Goal: Contribute content: Contribute content

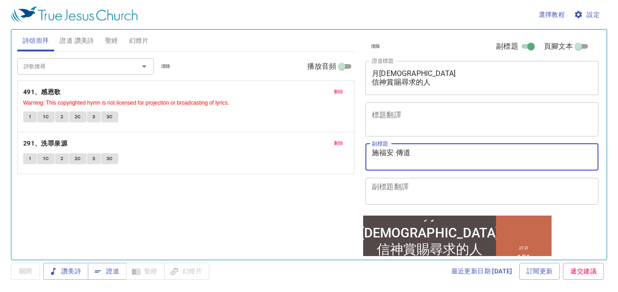
drag, startPoint x: 391, startPoint y: 154, endPoint x: 368, endPoint y: 157, distance: 23.4
click at [368, 157] on div "施福安 傳道 x 副標題" at bounding box center [481, 157] width 233 height 27
type textarea "傳道"
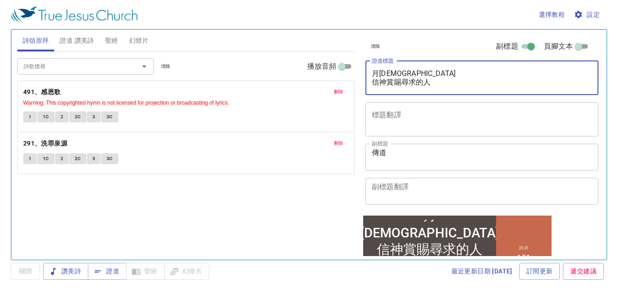
drag, startPoint x: 431, startPoint y: 85, endPoint x: 306, endPoint y: 71, distance: 126.3
click at [306, 71] on div "詩頌崇拜 證道 讚美詩 聖經 幻燈片 詩歌搜尋 詩歌搜尋 清除 播放音頻 刪除 491、感恩歌 Warning: This copyrighted hymn …" at bounding box center [309, 141] width 591 height 230
click at [306, 71] on div "詩歌搜尋 詩歌搜尋 清除 播放音頻" at bounding box center [185, 66] width 337 height 29
click at [431, 84] on textarea "月佈道會 信神賞賜尋求的人" at bounding box center [482, 77] width 220 height 17
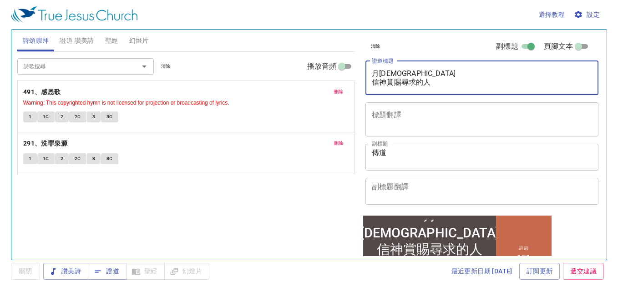
drag, startPoint x: 431, startPoint y: 84, endPoint x: 391, endPoint y: 85, distance: 41.0
click at [391, 85] on textarea "月佈道會 信神賞賜尋求的人" at bounding box center [482, 77] width 220 height 17
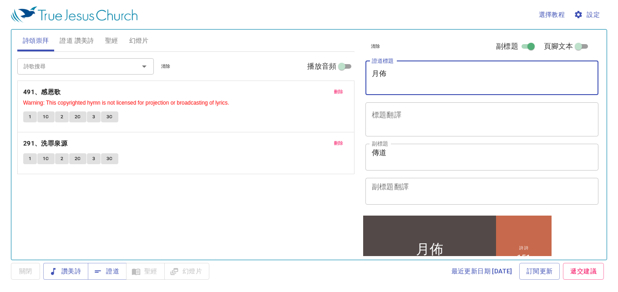
type textarea "月"
click at [399, 94] on div "x 證道標題" at bounding box center [481, 78] width 233 height 34
click at [571, 12] on span "設定" at bounding box center [588, 14] width 24 height 11
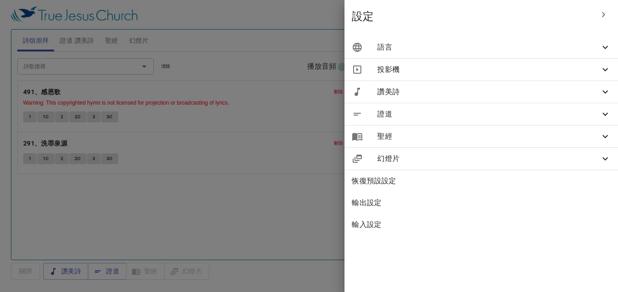
click at [571, 43] on icon at bounding box center [605, 47] width 11 height 11
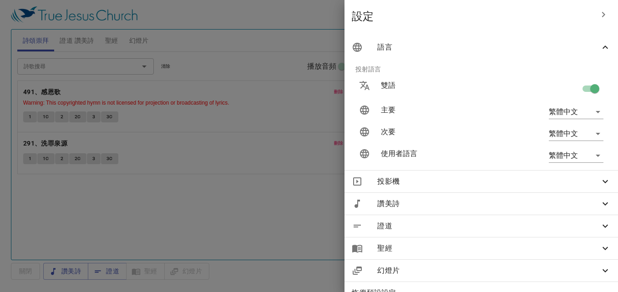
click at [571, 89] on input "checkbox" at bounding box center [595, 90] width 52 height 17
checkbox input "false"
click at [337, 145] on div at bounding box center [309, 146] width 618 height 292
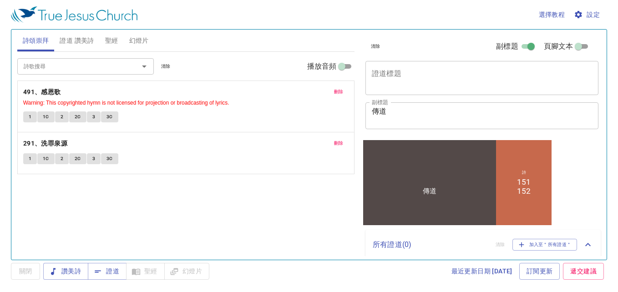
click at [375, 111] on textarea "傳道" at bounding box center [482, 115] width 220 height 17
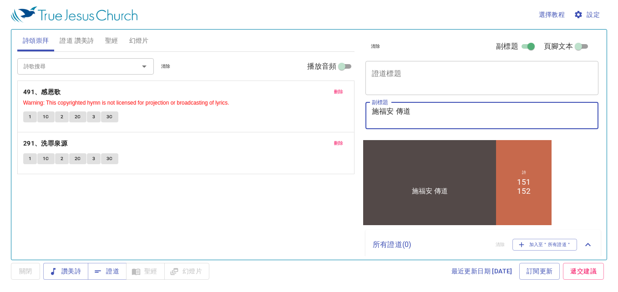
type textarea "施福安 傳道"
click at [448, 76] on textarea "證道標題" at bounding box center [482, 77] width 220 height 17
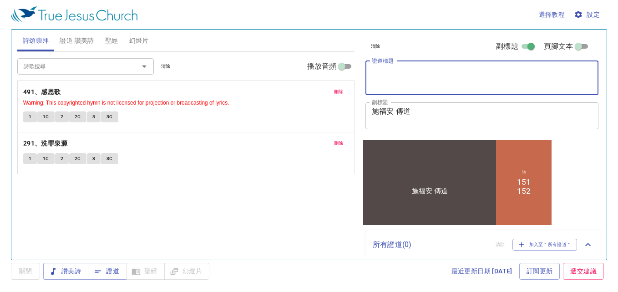
click at [79, 35] on span "證道 讚美詩" at bounding box center [77, 40] width 34 height 11
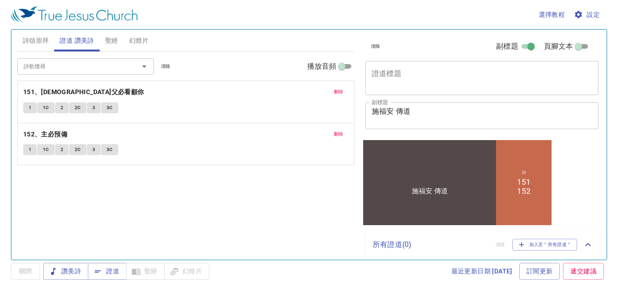
click at [335, 135] on span "刪除" at bounding box center [339, 134] width 10 height 8
click at [337, 93] on span "刪除" at bounding box center [339, 92] width 10 height 8
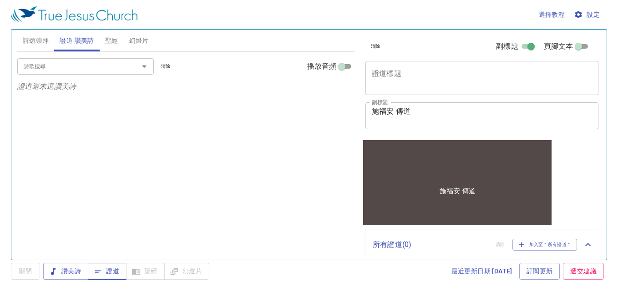
click at [115, 263] on span "證道" at bounding box center [107, 271] width 24 height 11
click at [381, 71] on textarea "證道標題" at bounding box center [482, 77] width 220 height 17
click at [96, 66] on input "詩歌搜尋" at bounding box center [72, 66] width 104 height 10
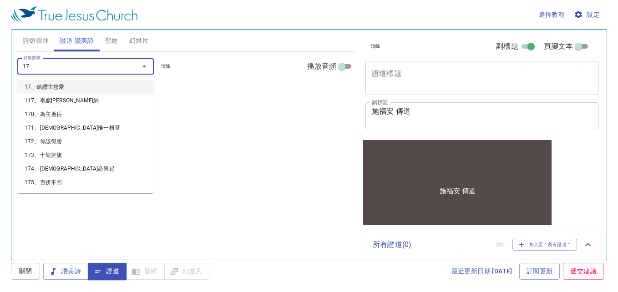
type input "175"
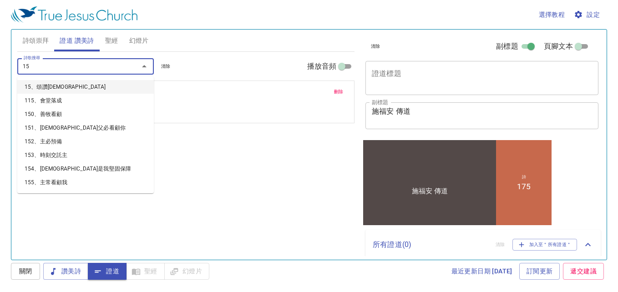
type input "158"
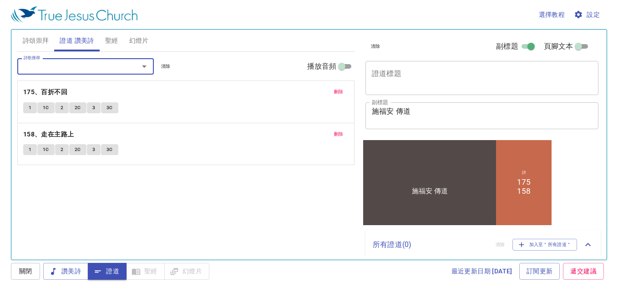
click at [399, 71] on textarea "證道標題" at bounding box center [482, 77] width 220 height 17
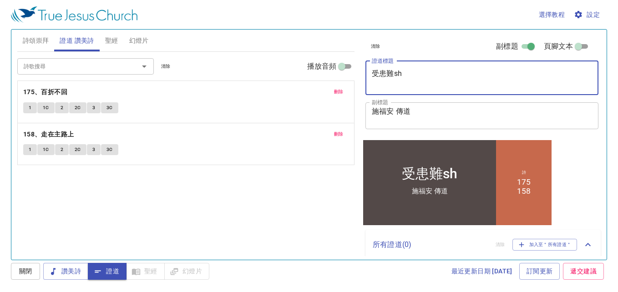
type textarea "受患難sh'l"
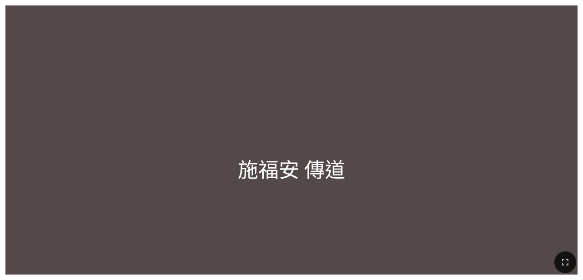
click at [364, 266] on div at bounding box center [291, 262] width 583 height 36
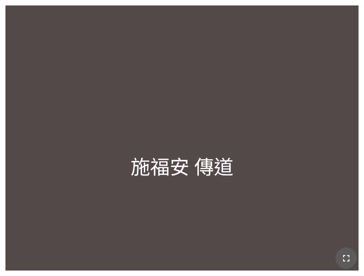
click at [346, 258] on icon "button" at bounding box center [346, 258] width 11 height 11
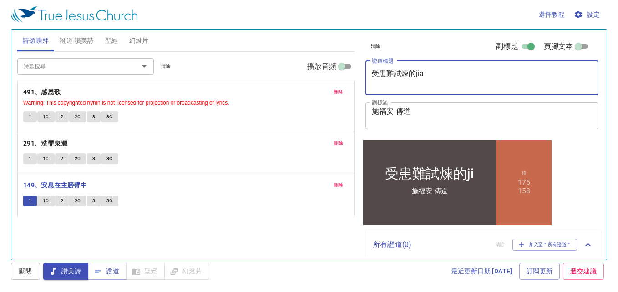
type textarea "受患難試煉的jiao"
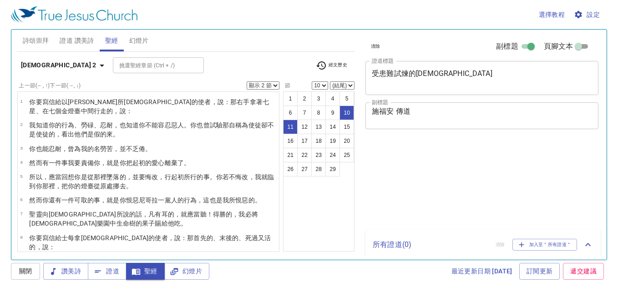
select select "2"
select select "10"
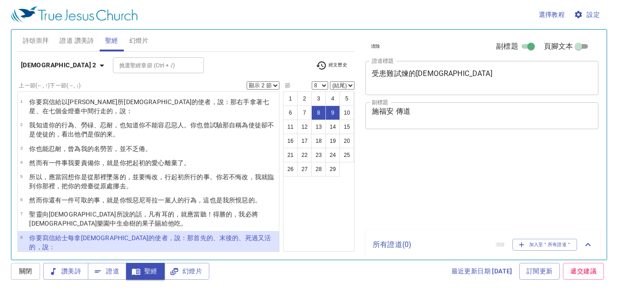
select select "2"
select select "8"
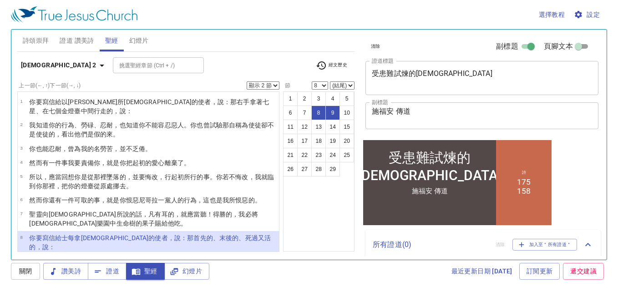
scroll to position [137, 0]
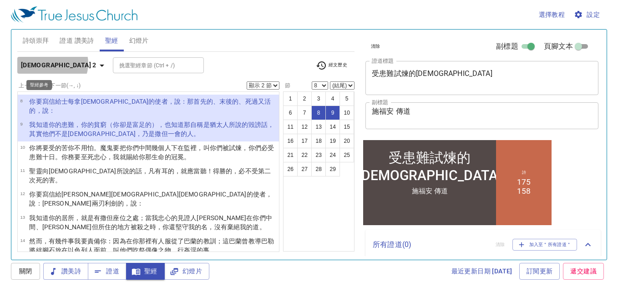
click at [96, 63] on icon "button" at bounding box center [101, 65] width 11 height 11
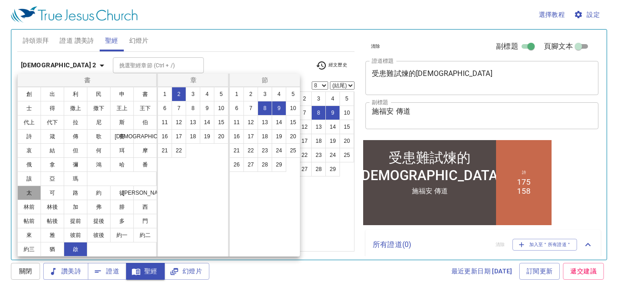
click at [32, 190] on button "太" at bounding box center [29, 193] width 24 height 15
select select "1"
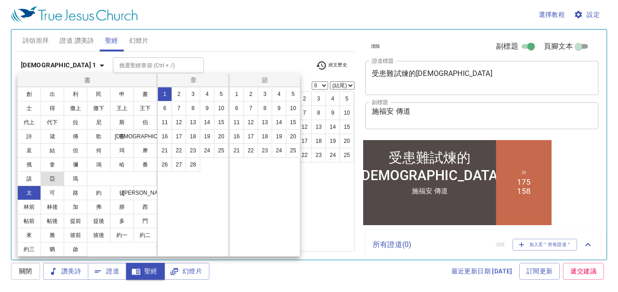
scroll to position [0, 0]
click at [218, 95] on button "5" at bounding box center [221, 94] width 15 height 15
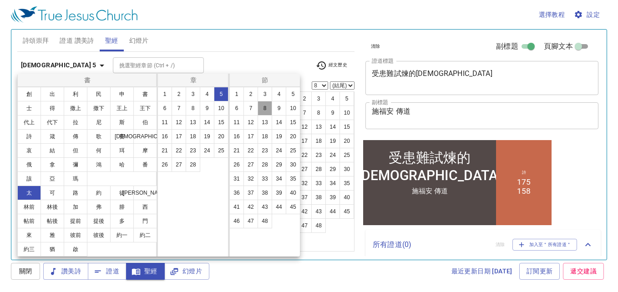
click at [264, 110] on button "8" at bounding box center [265, 108] width 15 height 15
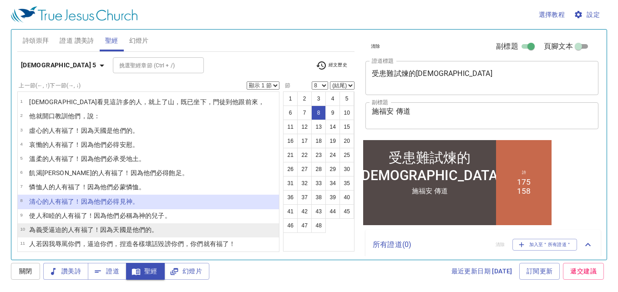
click at [135, 228] on wg2076 "他們的 。" at bounding box center [145, 229] width 26 height 7
select select "10"
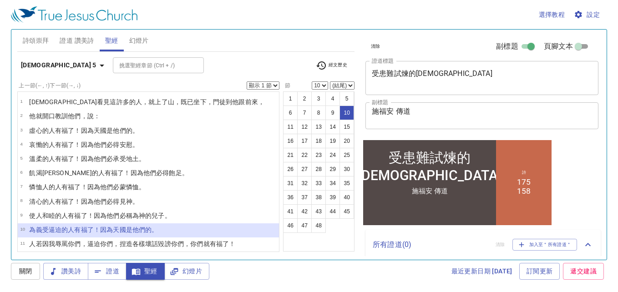
click at [264, 83] on select "顯示 1 節 顯示 2 節 顯示 3 節 顯示 4 節 顯示 5 節" at bounding box center [263, 85] width 33 height 8
select select "3"
click at [247, 81] on select "顯示 1 節 顯示 2 節 顯示 3 節 顯示 4 節 顯示 5 節" at bounding box center [263, 85] width 33 height 8
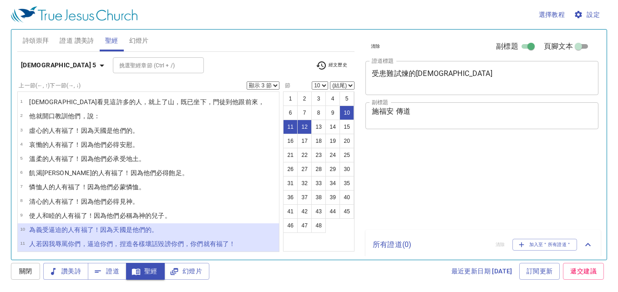
select select "3"
select select "10"
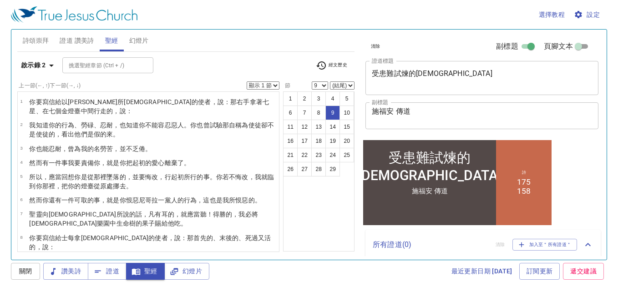
scroll to position [86, 0]
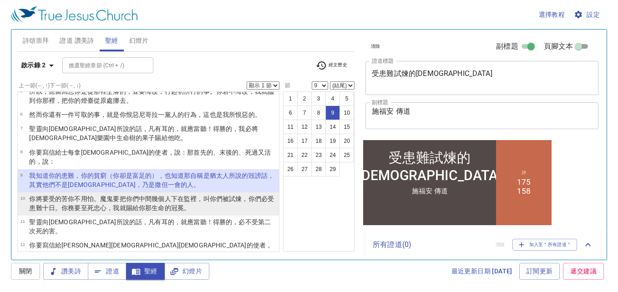
click at [63, 195] on wg3195 "受的苦 你不用 怕 。魔鬼 要把 你們 中間 幾個人下在 監 裡 ，叫 你們被試煉 ，你們必受 患難 十 日 。你務要 至 死 忠心 ，我就賜給 你 那生命 …" at bounding box center [151, 203] width 245 height 16
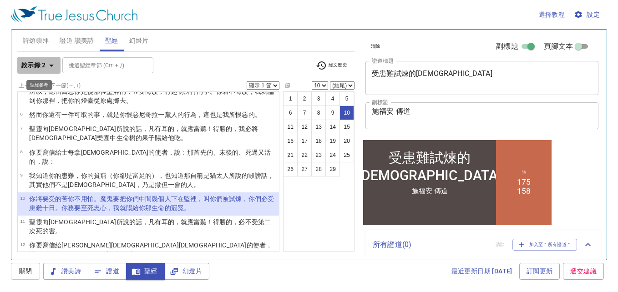
click at [43, 64] on b "啟示錄 2" at bounding box center [33, 65] width 25 height 11
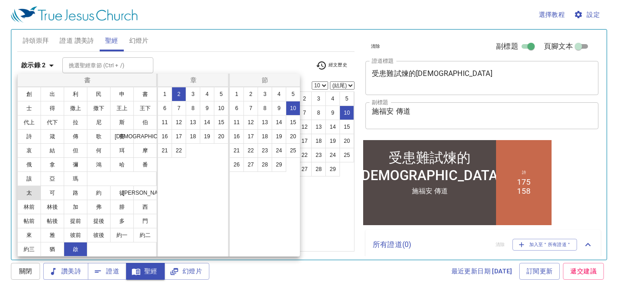
click at [30, 191] on button "太" at bounding box center [29, 193] width 24 height 15
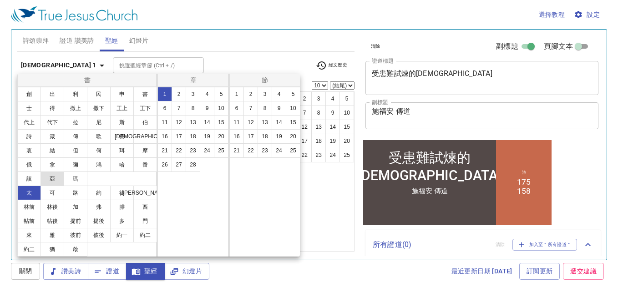
scroll to position [0, 0]
click at [220, 108] on button "10" at bounding box center [221, 108] width 15 height 15
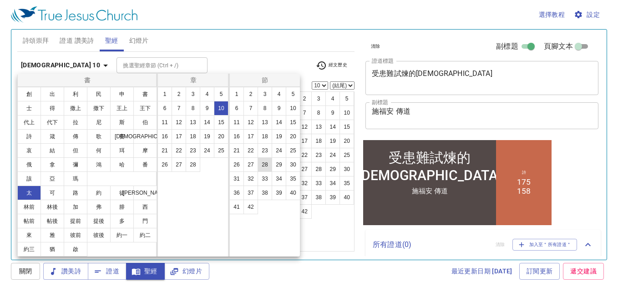
click at [264, 165] on button "28" at bounding box center [265, 164] width 15 height 15
select select "28"
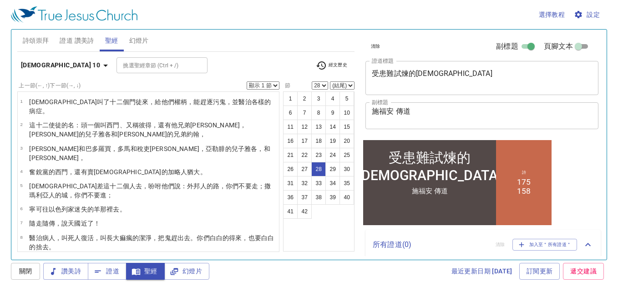
scroll to position [391, 0]
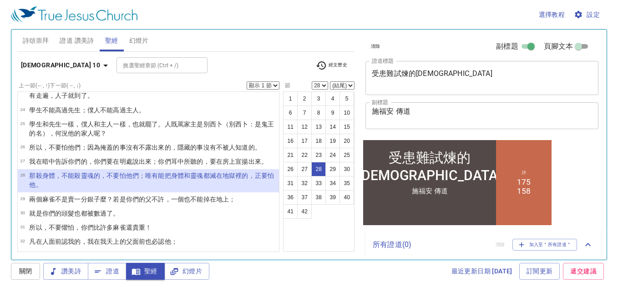
click at [269, 84] on select "顯示 1 節 顯示 2 節 顯示 3 節 顯示 4 節 顯示 5 節" at bounding box center [263, 85] width 33 height 8
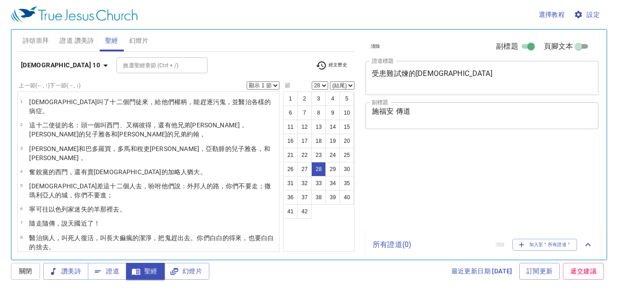
select select "28"
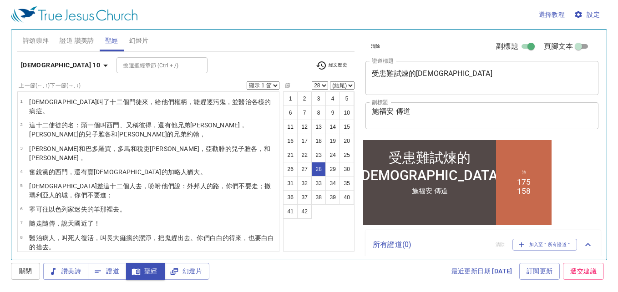
select select "2"
click at [247, 81] on select "顯示 1 節 顯示 2 節 顯示 3 節 顯示 4 節 顯示 5 節" at bounding box center [263, 85] width 33 height 8
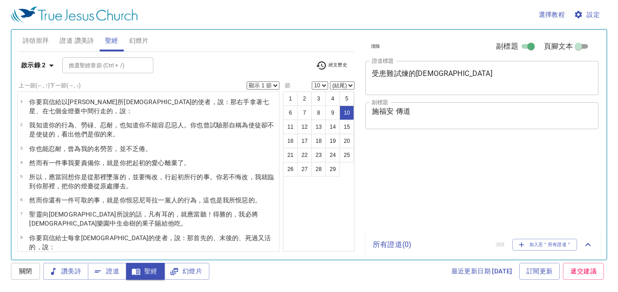
select select "10"
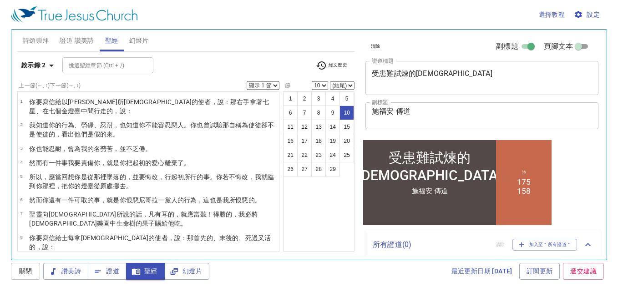
scroll to position [109, 0]
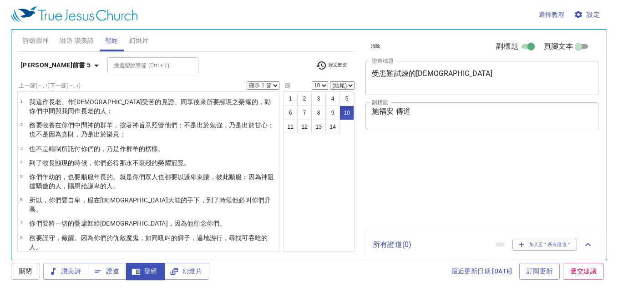
select select "10"
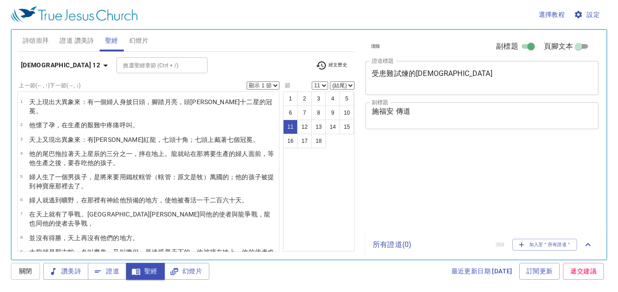
select select "11"
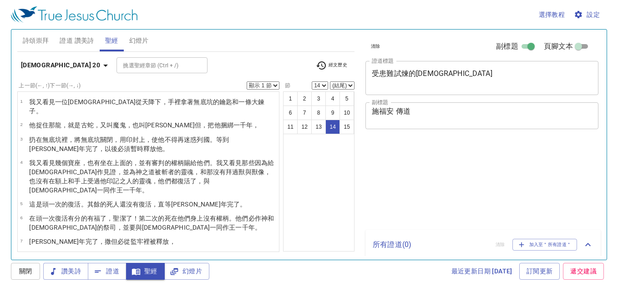
select select "14"
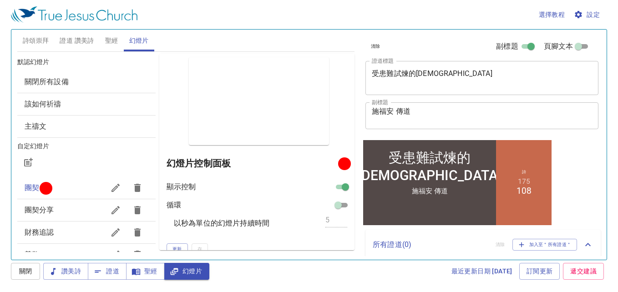
scroll to position [9, 0]
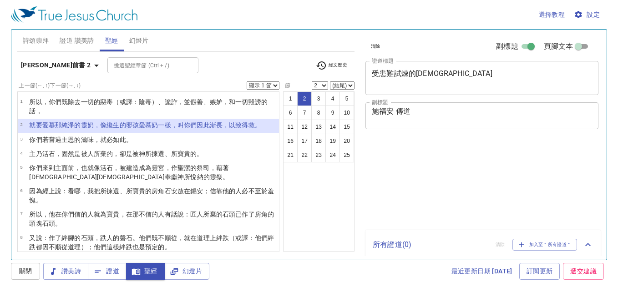
select select "2"
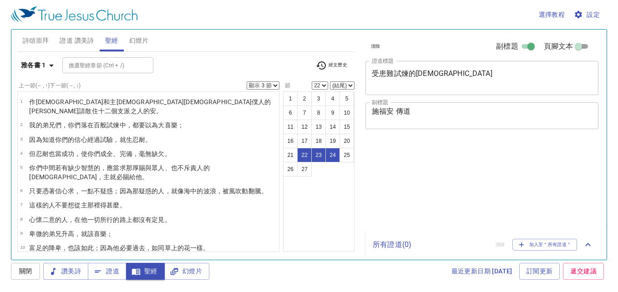
select select "3"
select select "22"
select select "3"
select select "22"
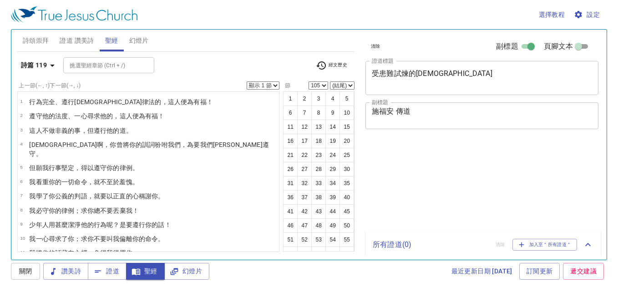
select select "105"
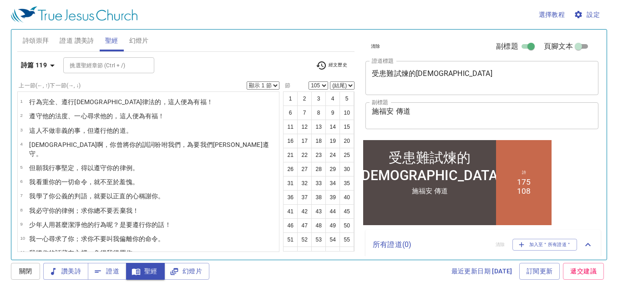
scroll to position [1416, 0]
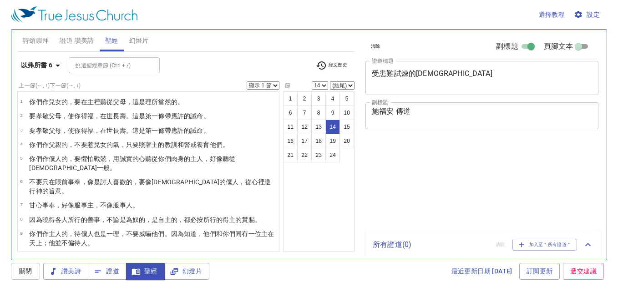
select select "14"
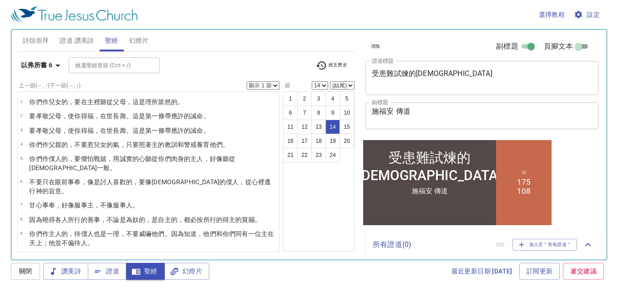
scroll to position [143, 0]
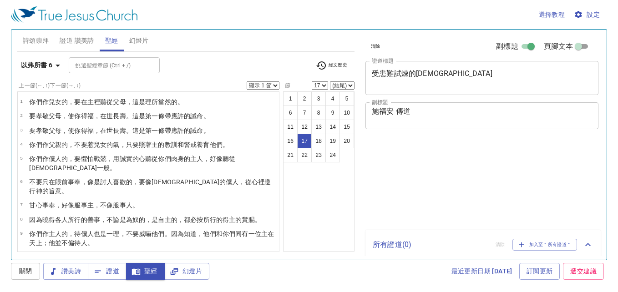
select select "17"
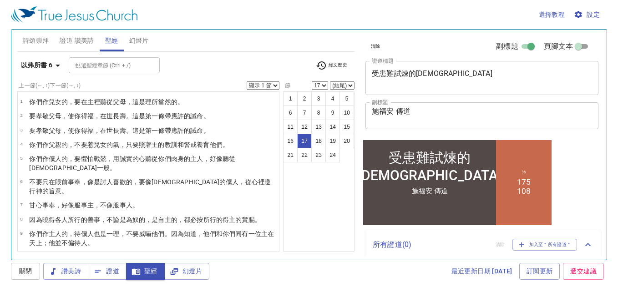
scroll to position [225, 0]
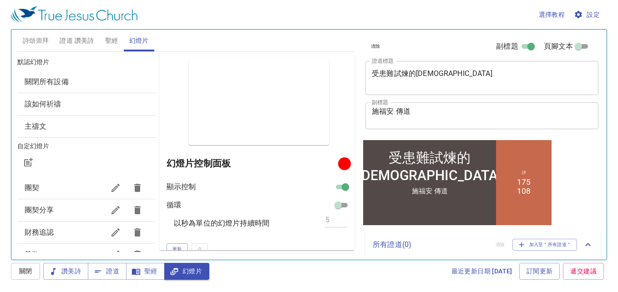
scroll to position [9, 0]
